Goal: Information Seeking & Learning: Find specific fact

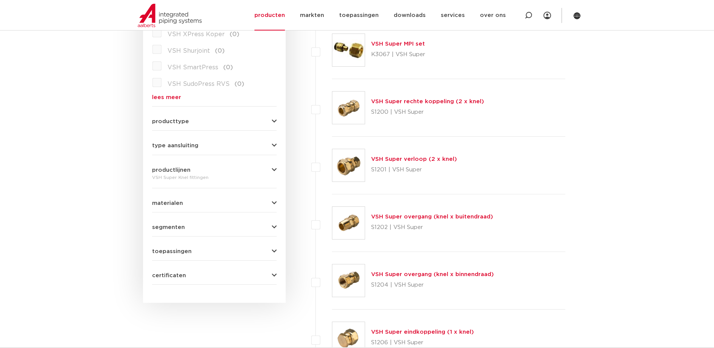
scroll to position [155, 0]
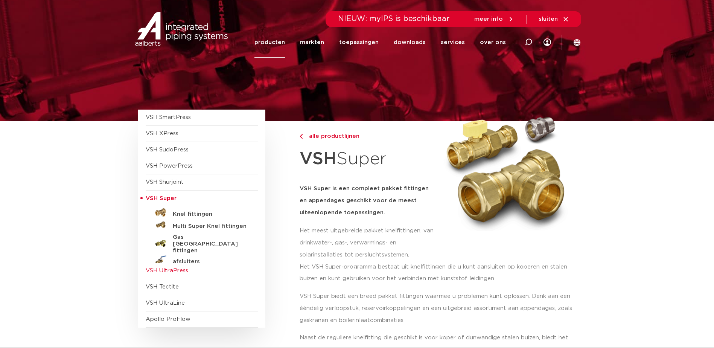
click at [179, 268] on span "VSH UltraPress" at bounding box center [167, 271] width 43 height 6
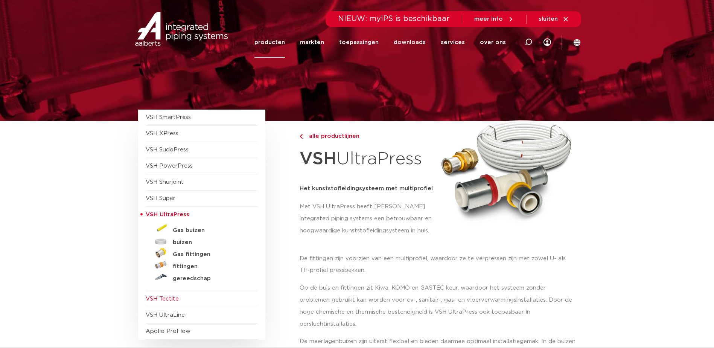
click at [173, 297] on span "VSH Tectite" at bounding box center [162, 299] width 33 height 6
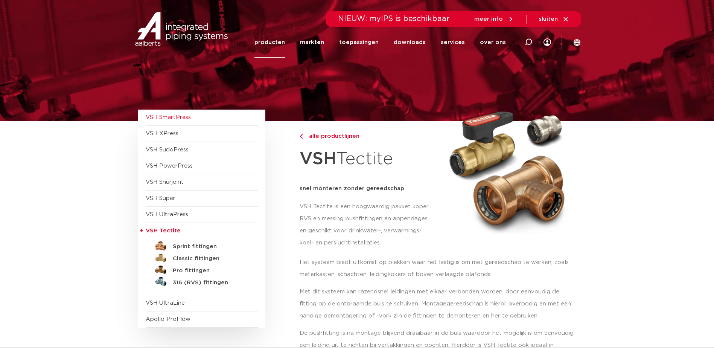
click at [163, 117] on span "VSH SmartPress" at bounding box center [168, 117] width 45 height 6
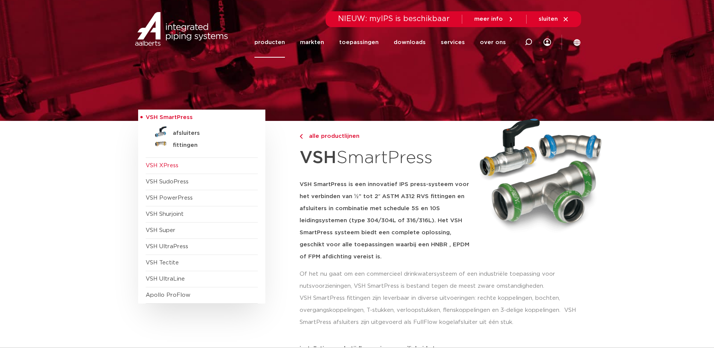
click at [168, 164] on span "VSH XPress" at bounding box center [162, 166] width 33 height 6
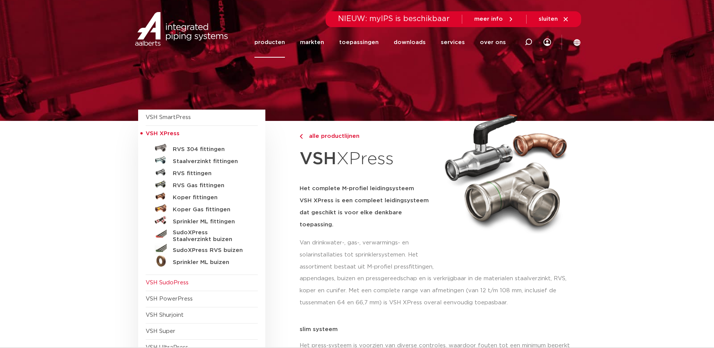
click at [184, 284] on span "VSH SudoPress" at bounding box center [167, 283] width 43 height 6
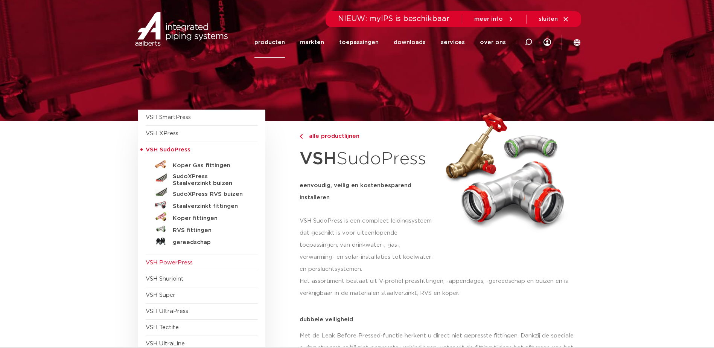
click at [176, 263] on span "VSH PowerPress" at bounding box center [169, 263] width 47 height 6
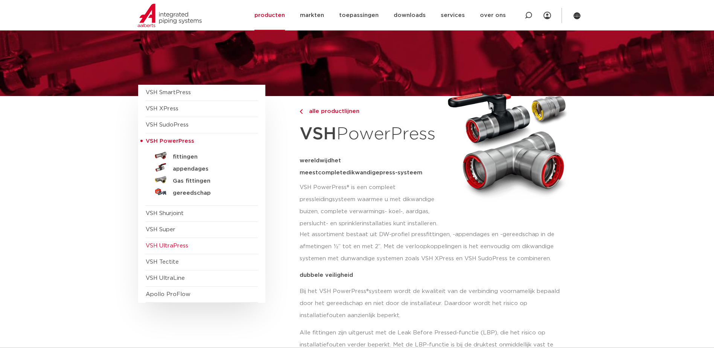
scroll to position [38, 0]
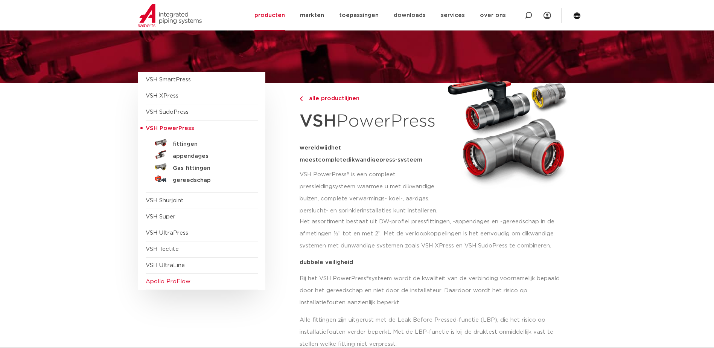
click at [178, 283] on span "Apollo ProFlow" at bounding box center [168, 281] width 45 height 6
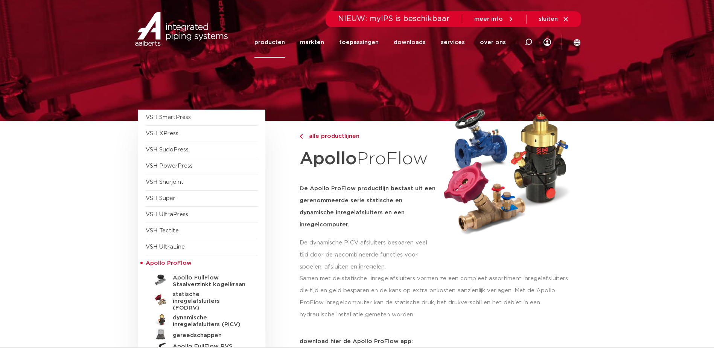
click at [278, 40] on link "producten" at bounding box center [269, 42] width 30 height 30
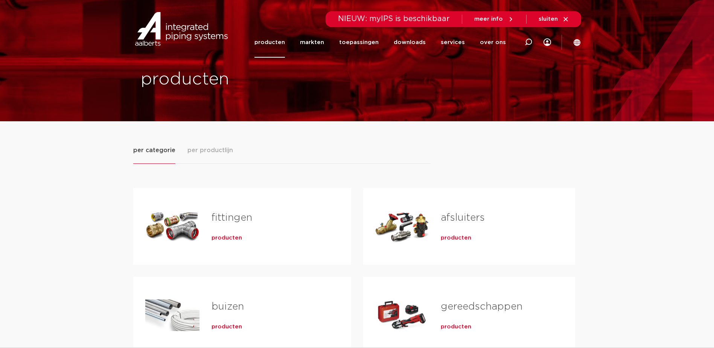
click at [239, 214] on link "fittingen" at bounding box center [231, 218] width 41 height 10
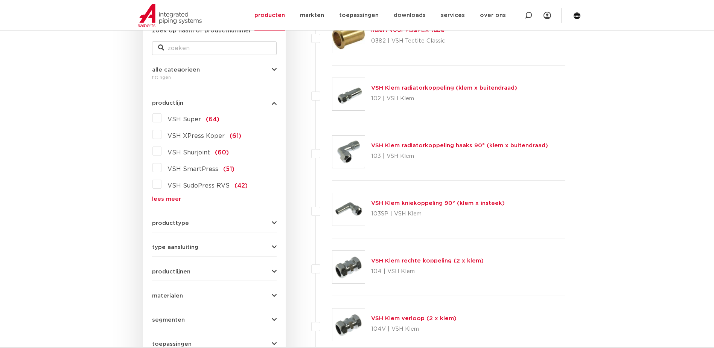
click at [189, 118] on span "VSH Super" at bounding box center [183, 119] width 33 height 6
click at [0, 0] on input "VSH Super (64)" at bounding box center [0, 0] width 0 height 0
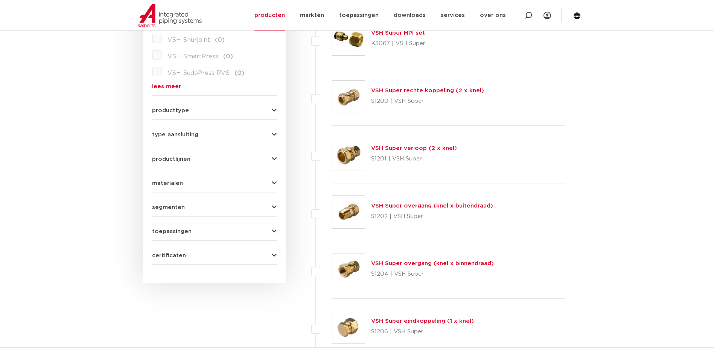
scroll to position [268, 0]
click at [401, 263] on link "VSH Super overgang (knel x binnendraad)" at bounding box center [432, 263] width 123 height 6
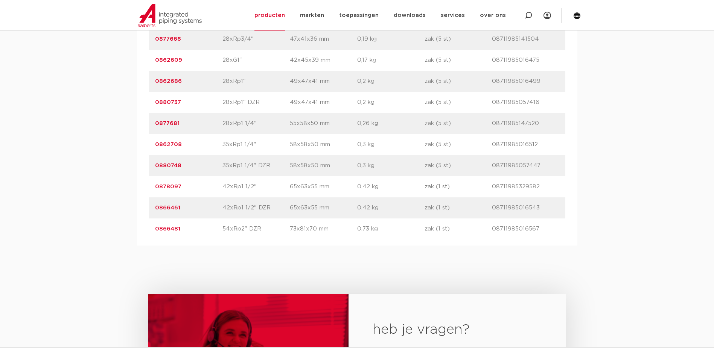
scroll to position [1355, 0]
drag, startPoint x: 187, startPoint y: 229, endPoint x: 154, endPoint y: 230, distance: 33.1
click at [154, 230] on div "artikelnummer 0866481 afmeting 54xRp2" DZR afmetingen 73x81x70 mm gewicht 0,73 …" at bounding box center [357, 227] width 416 height 21
copy link "0866481"
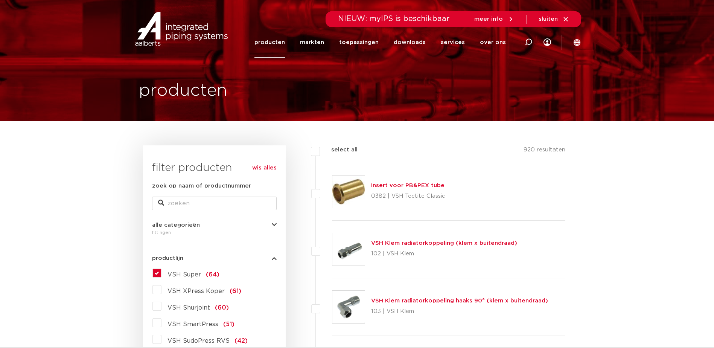
click at [189, 274] on span "VSH Super" at bounding box center [183, 274] width 33 height 6
click at [0, 0] on input "VSH Super (64)" at bounding box center [0, 0] width 0 height 0
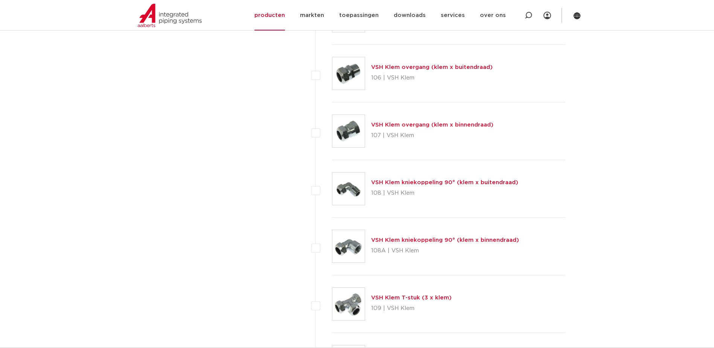
scroll to position [640, 0]
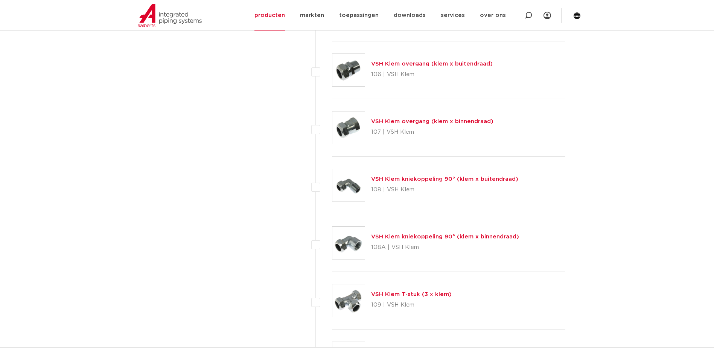
click at [430, 122] on link "VSH Klem overgang (klem x binnendraad)" at bounding box center [432, 122] width 122 height 6
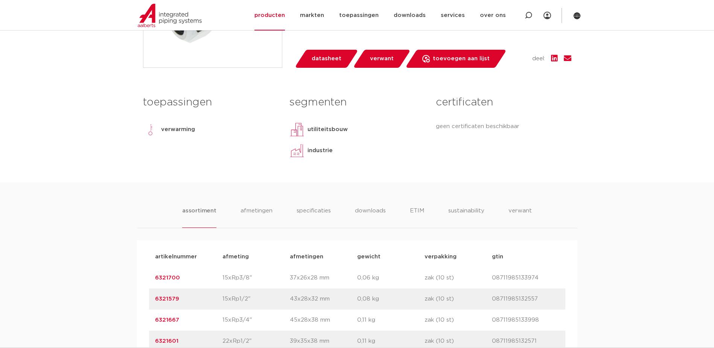
scroll to position [113, 0]
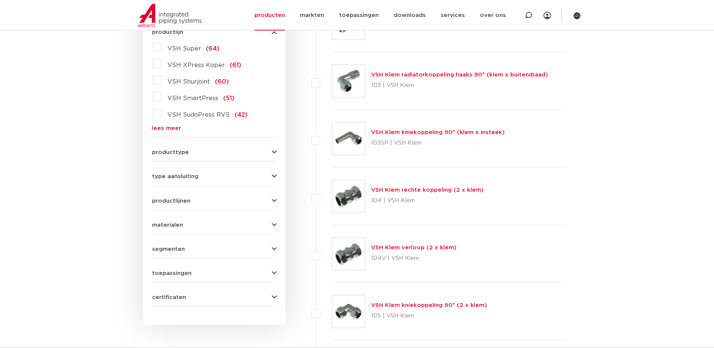
scroll to position [75, 0]
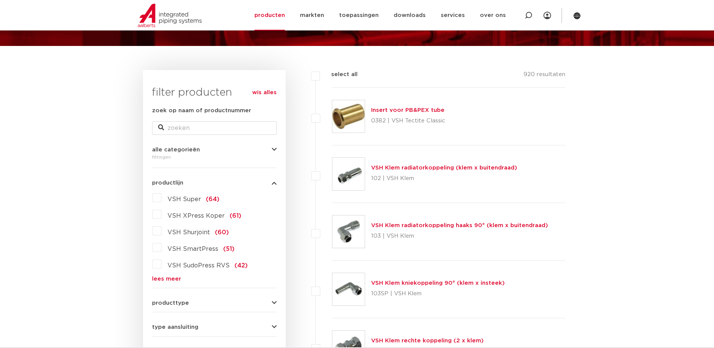
click at [188, 198] on span "VSH Super" at bounding box center [183, 199] width 33 height 6
click at [0, 0] on input "VSH Super (64)" at bounding box center [0, 0] width 0 height 0
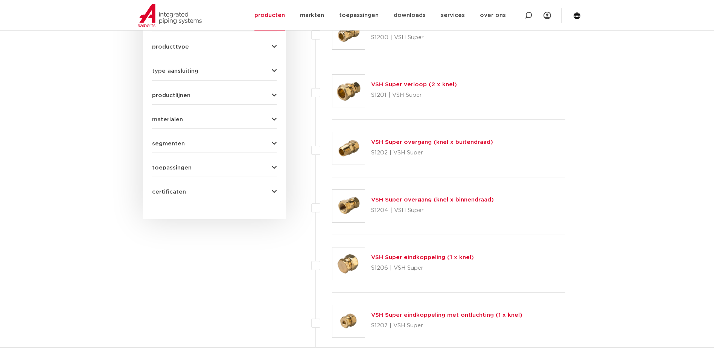
scroll to position [376, 0]
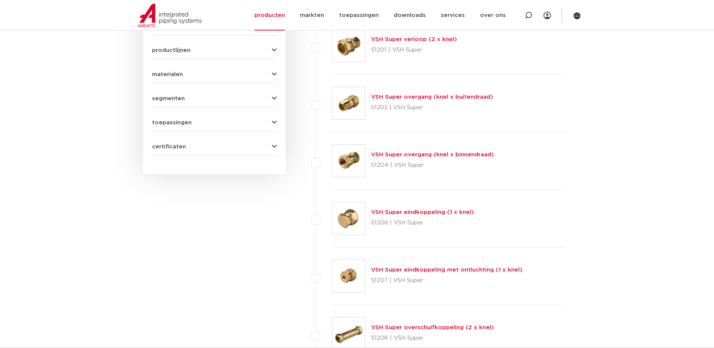
click at [399, 155] on link "VSH Super overgang (knel x binnendraad)" at bounding box center [432, 155] width 123 height 6
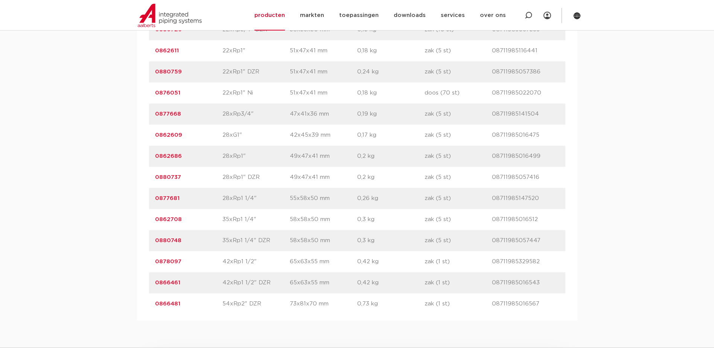
scroll to position [1279, 0]
drag, startPoint x: 182, startPoint y: 281, endPoint x: 151, endPoint y: 281, distance: 30.9
click at [151, 281] on div "artikelnummer 0866461 afmeting 42xRp1 1/2" DZR afmetingen 65x63x55 mm gewicht 0…" at bounding box center [357, 282] width 416 height 21
drag, startPoint x: 151, startPoint y: 281, endPoint x: 163, endPoint y: 282, distance: 12.1
copy link "0866461"
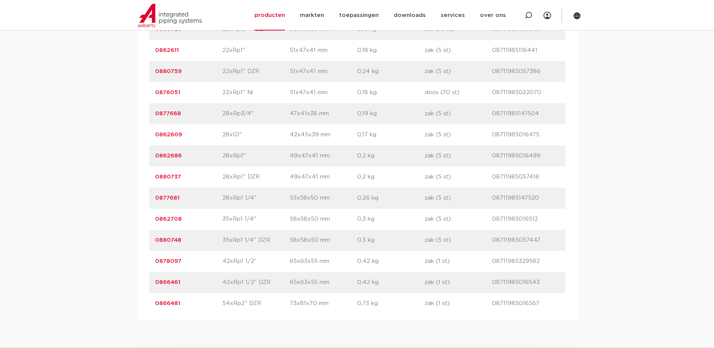
click at [183, 283] on p "0866461" at bounding box center [188, 282] width 67 height 9
drag, startPoint x: 184, startPoint y: 283, endPoint x: 155, endPoint y: 283, distance: 29.7
click at [155, 283] on p "0866461" at bounding box center [188, 282] width 67 height 9
copy link "0866461"
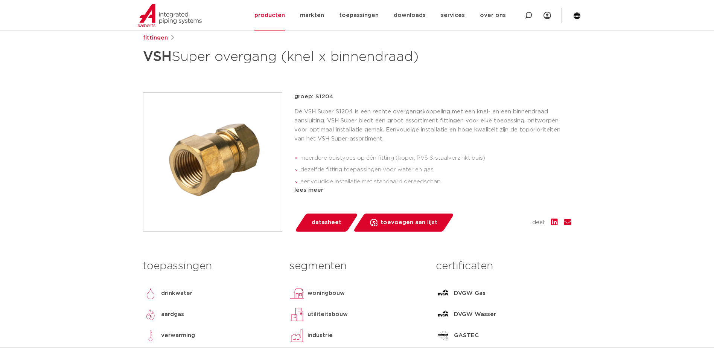
scroll to position [38, 0]
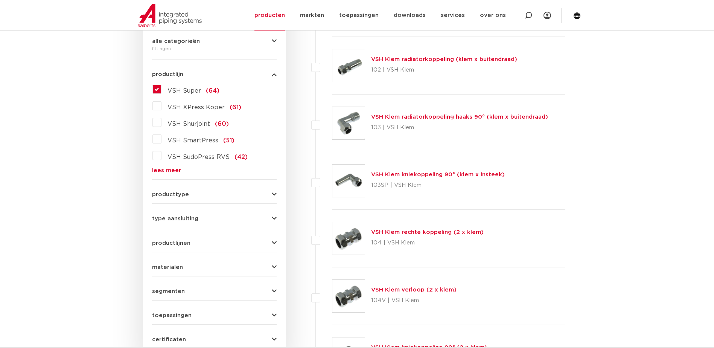
scroll to position [151, 0]
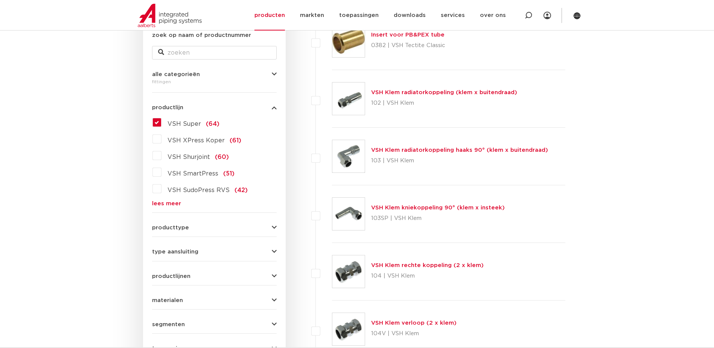
click at [185, 121] on span "VSH Super" at bounding box center [183, 124] width 33 height 6
click at [0, 0] on input "VSH Super (64)" at bounding box center [0, 0] width 0 height 0
click at [161, 122] on label "VSH Super (64)" at bounding box center [190, 122] width 58 height 12
click at [0, 0] on input "VSH Super (64)" at bounding box center [0, 0] width 0 height 0
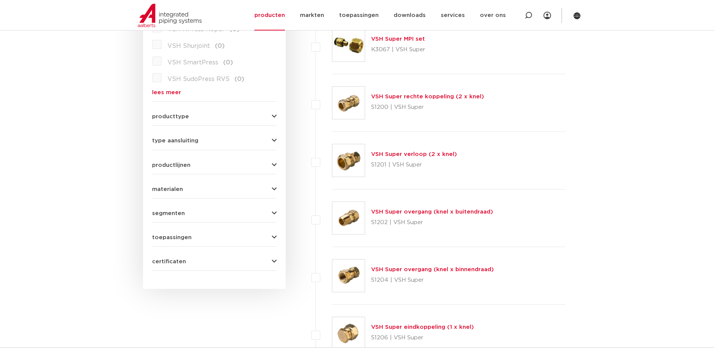
scroll to position [263, 0]
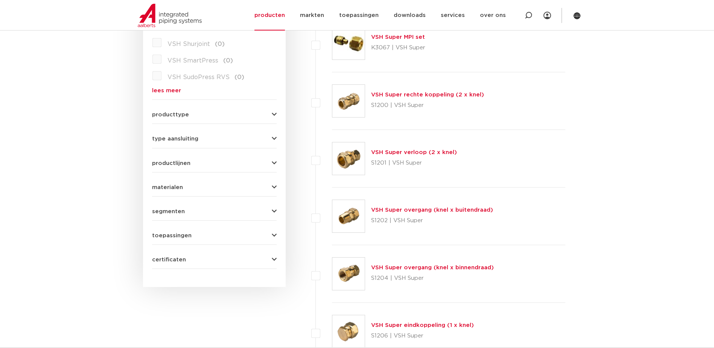
click at [405, 210] on link "VSH Super overgang (knel x buitendraad)" at bounding box center [432, 210] width 122 height 6
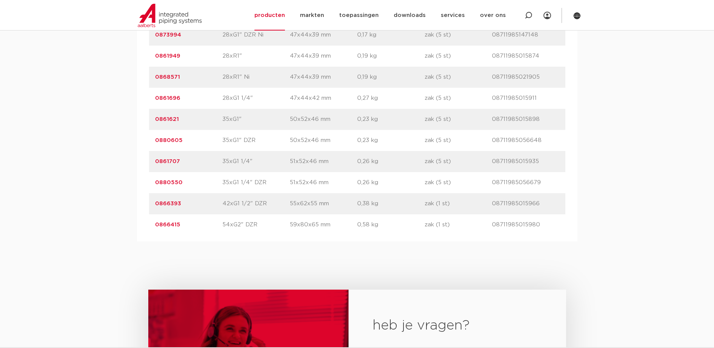
scroll to position [1957, 0]
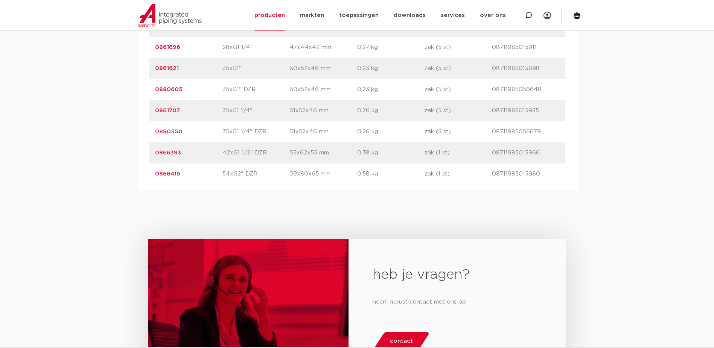
drag, startPoint x: 189, startPoint y: 153, endPoint x: 154, endPoint y: 156, distance: 34.7
click at [154, 156] on div "artikelnummer 0866393 afmeting 42xG1 1/2" DZR [GEOGRAPHIC_DATA] 55x62x55 mm gew…" at bounding box center [357, 152] width 416 height 21
copy link "0866393"
